Goal: Navigation & Orientation: Understand site structure

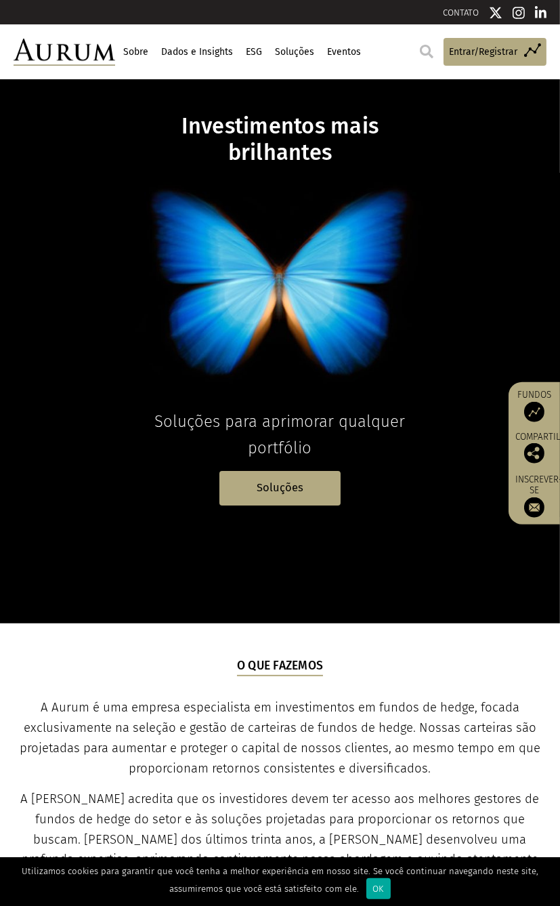
click at [457, 226] on div "Investimentos mais brilhantes Soluções para aprimorar qualquer portfólio Soluçõ…" at bounding box center [280, 309] width 560 height 392
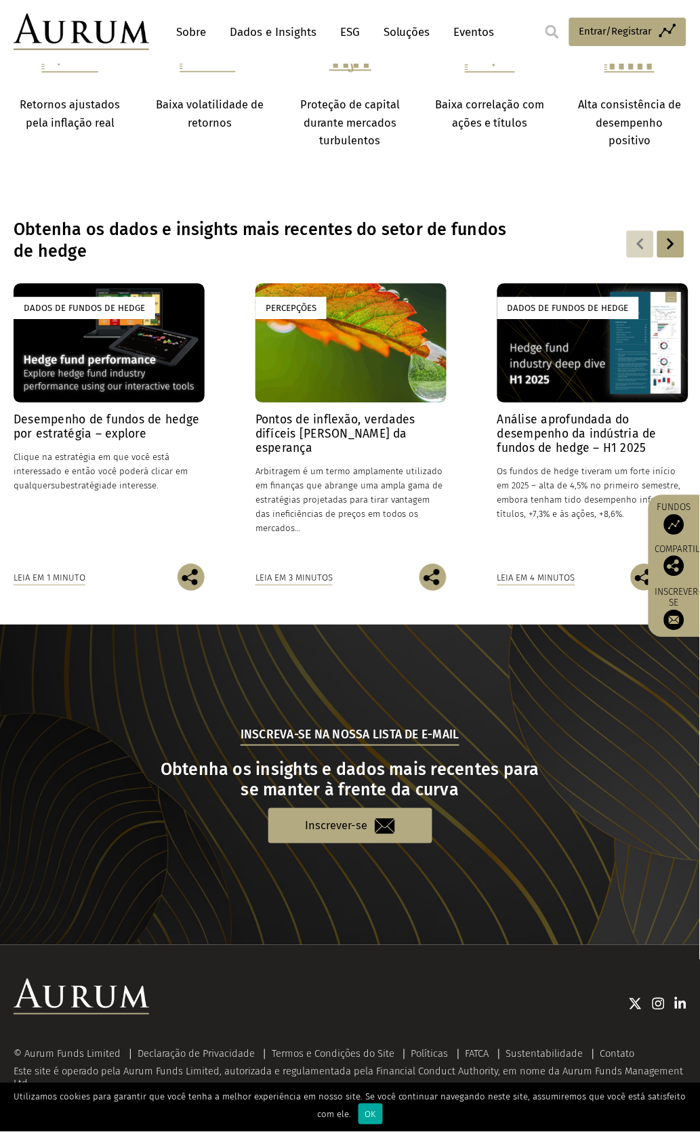
scroll to position [1108, 0]
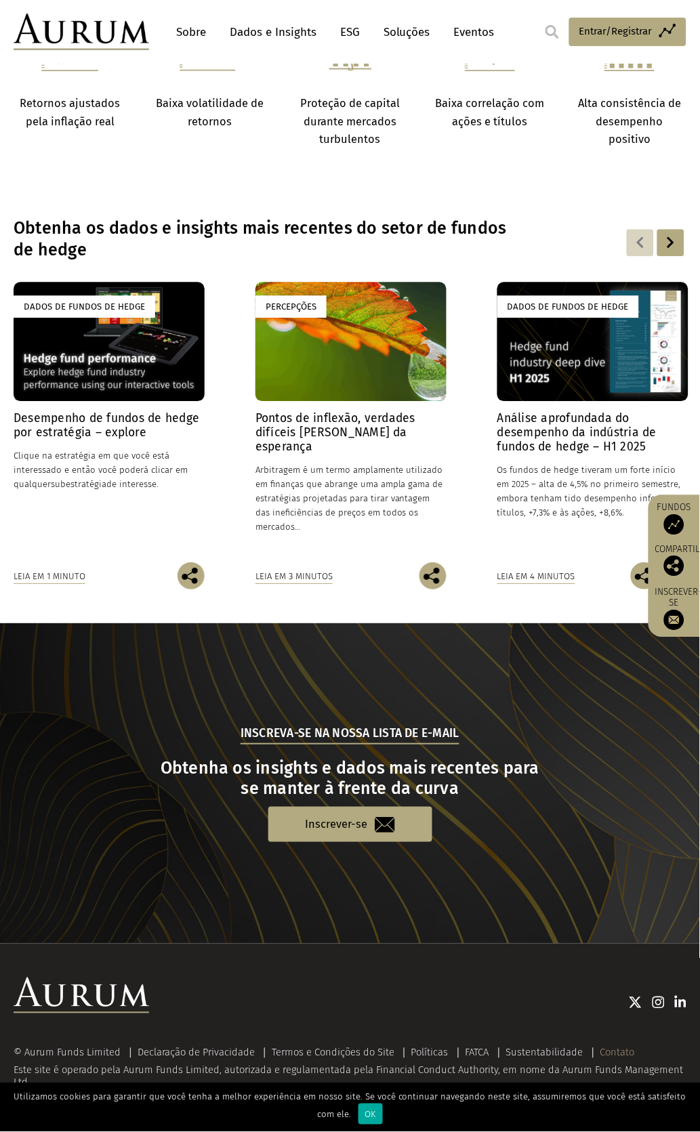
click at [560, 905] on font "Contato" at bounding box center [617, 1053] width 35 height 12
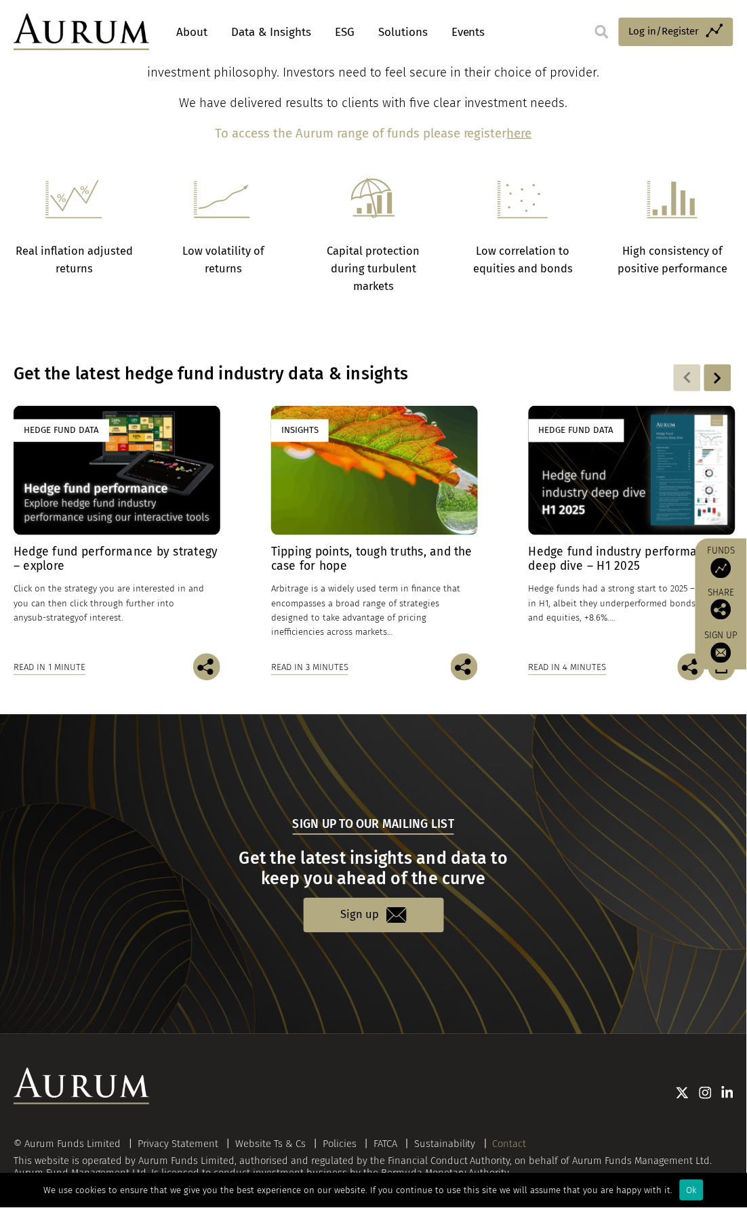
scroll to position [990, 0]
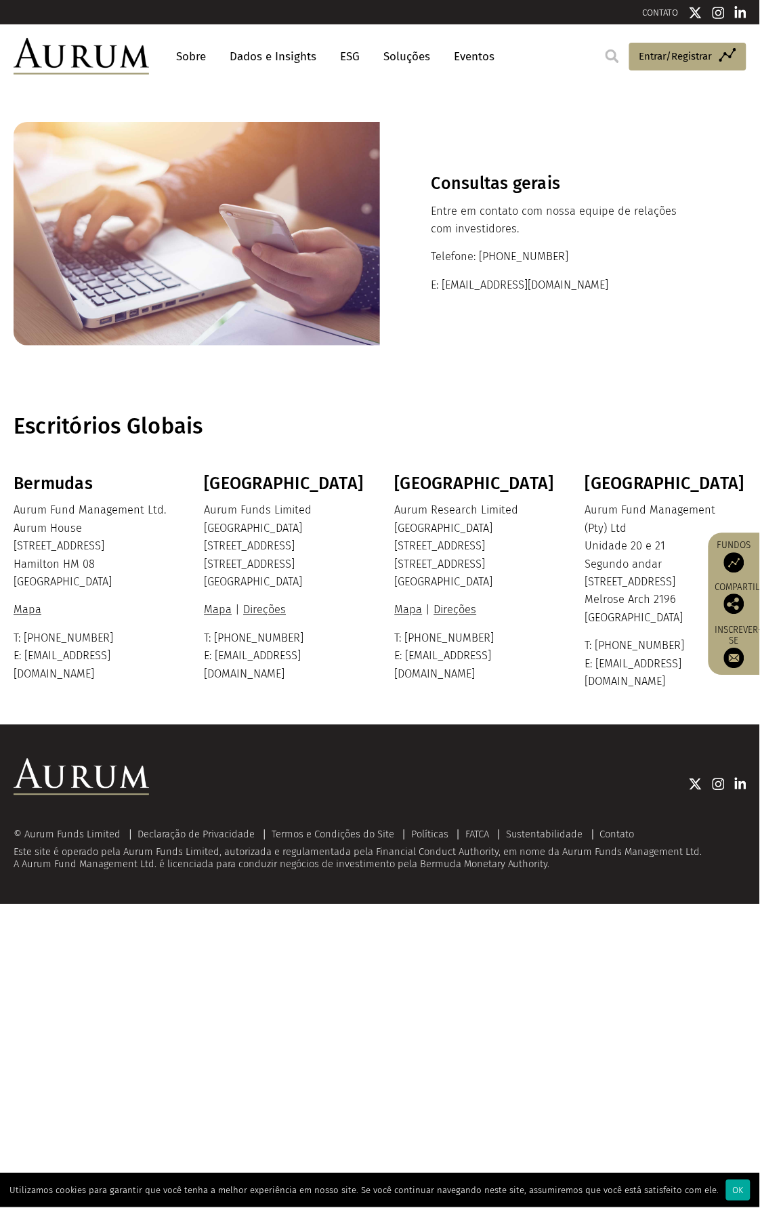
click at [196, 58] on font "Sobre" at bounding box center [191, 56] width 30 height 14
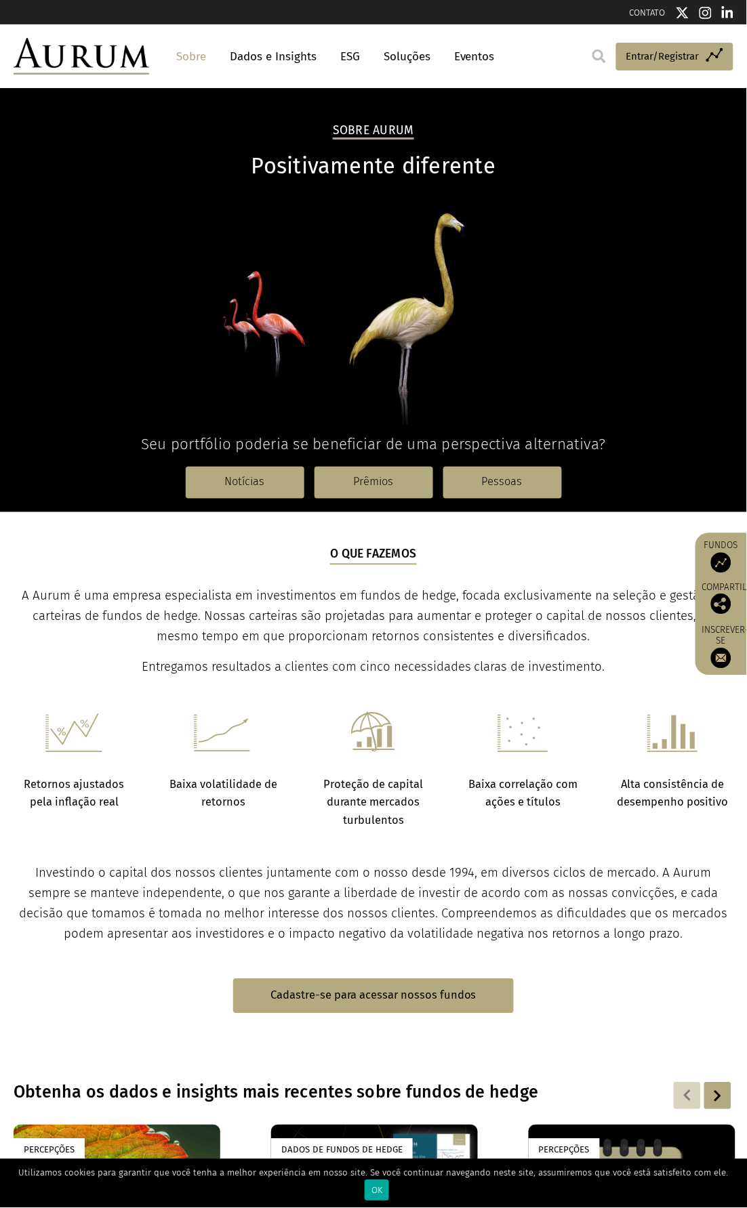
click at [403, 54] on font "Soluções" at bounding box center [406, 56] width 47 height 14
